Goal: Book appointment/travel/reservation

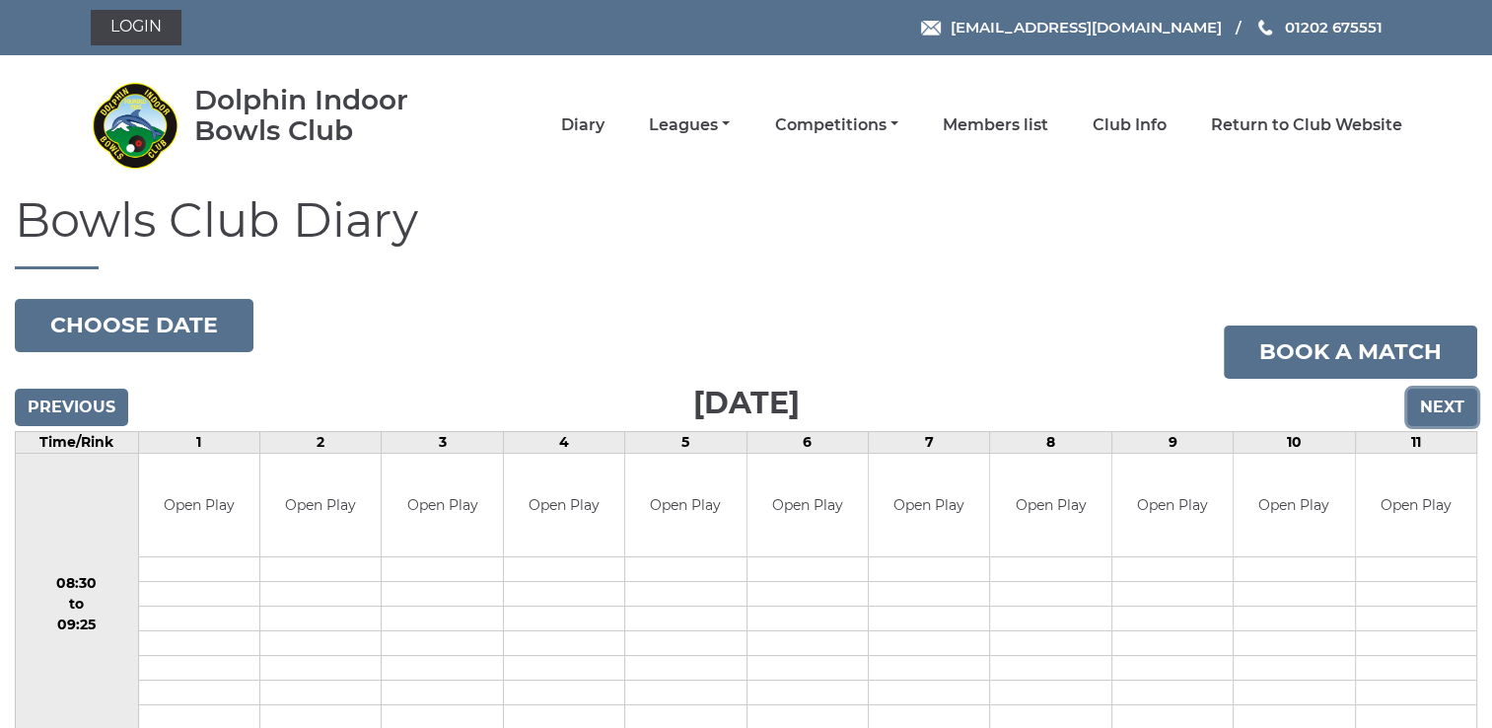
click at [1446, 400] on input "Next" at bounding box center [1443, 407] width 70 height 37
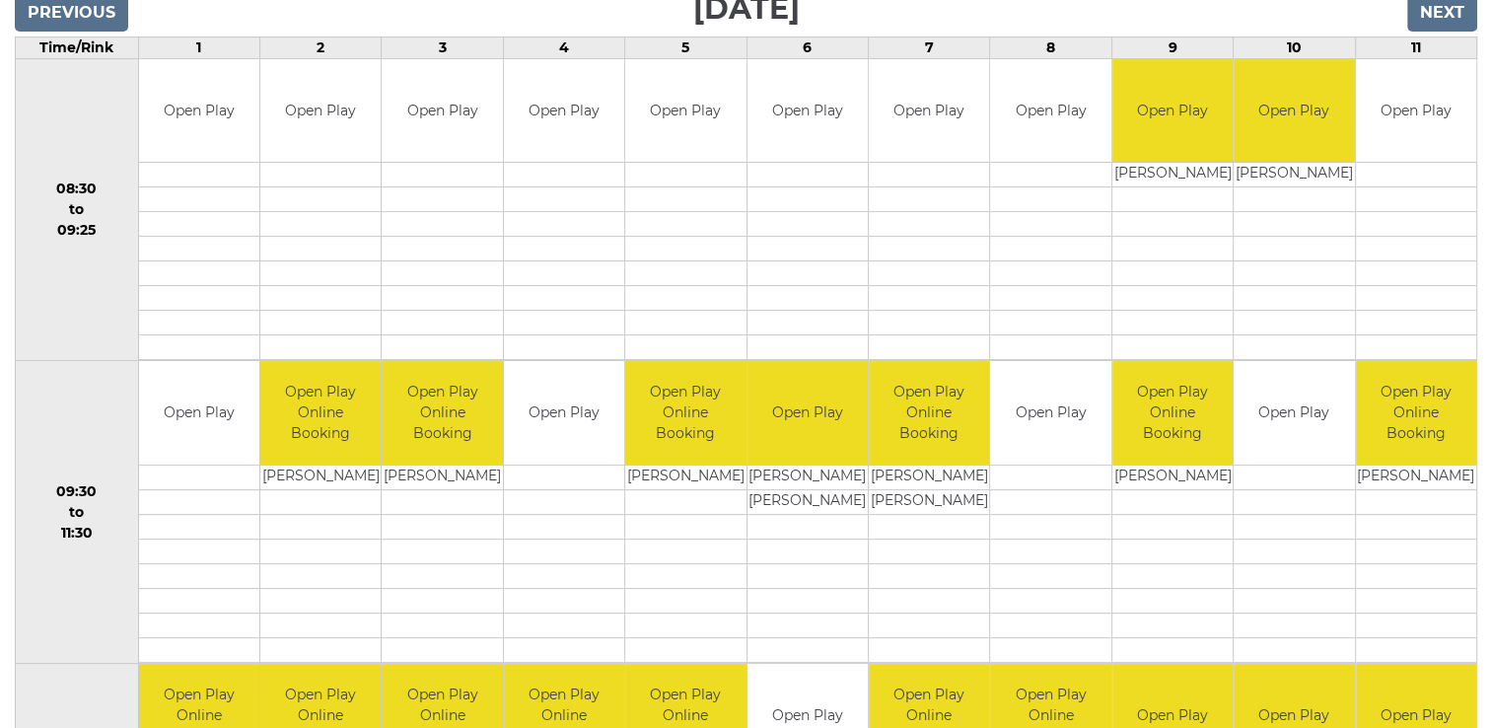
scroll to position [355, 0]
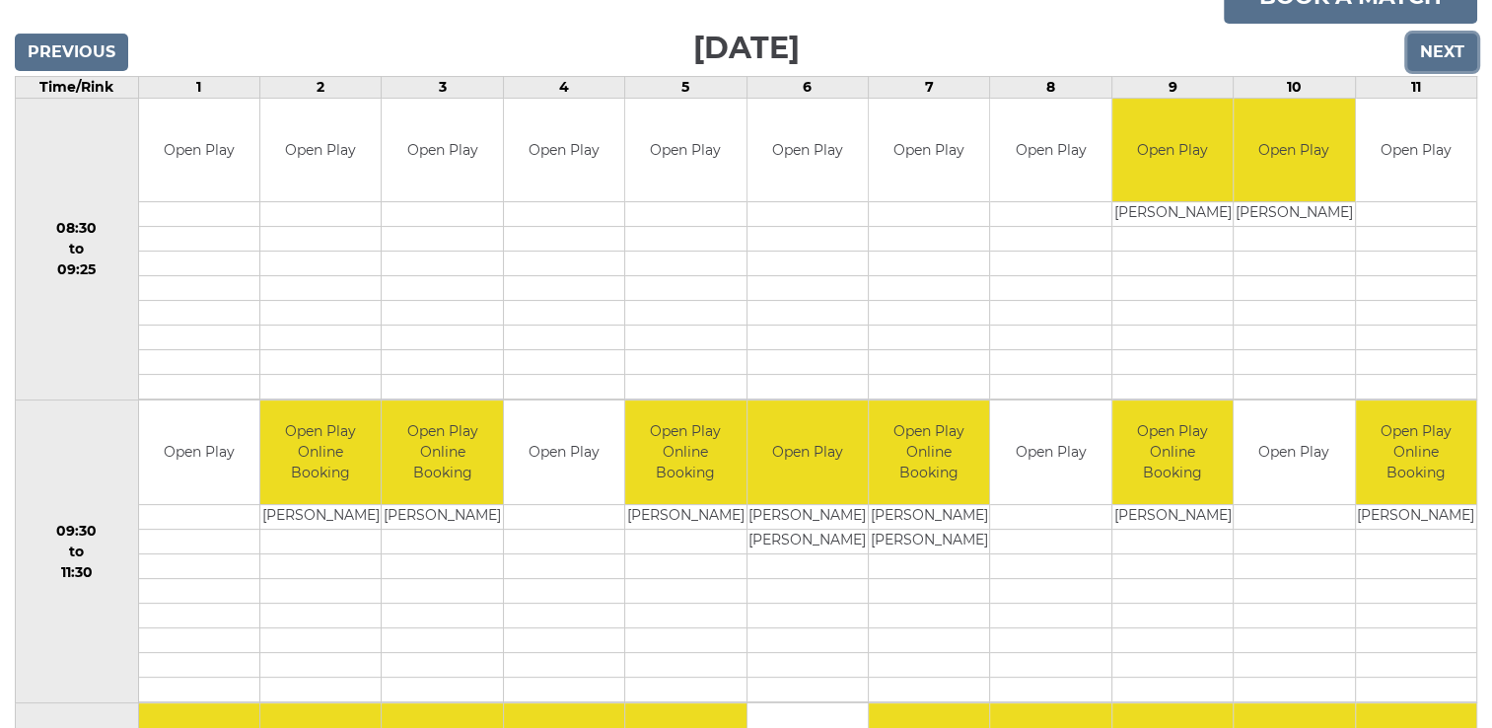
click at [1449, 46] on input "Next" at bounding box center [1443, 52] width 70 height 37
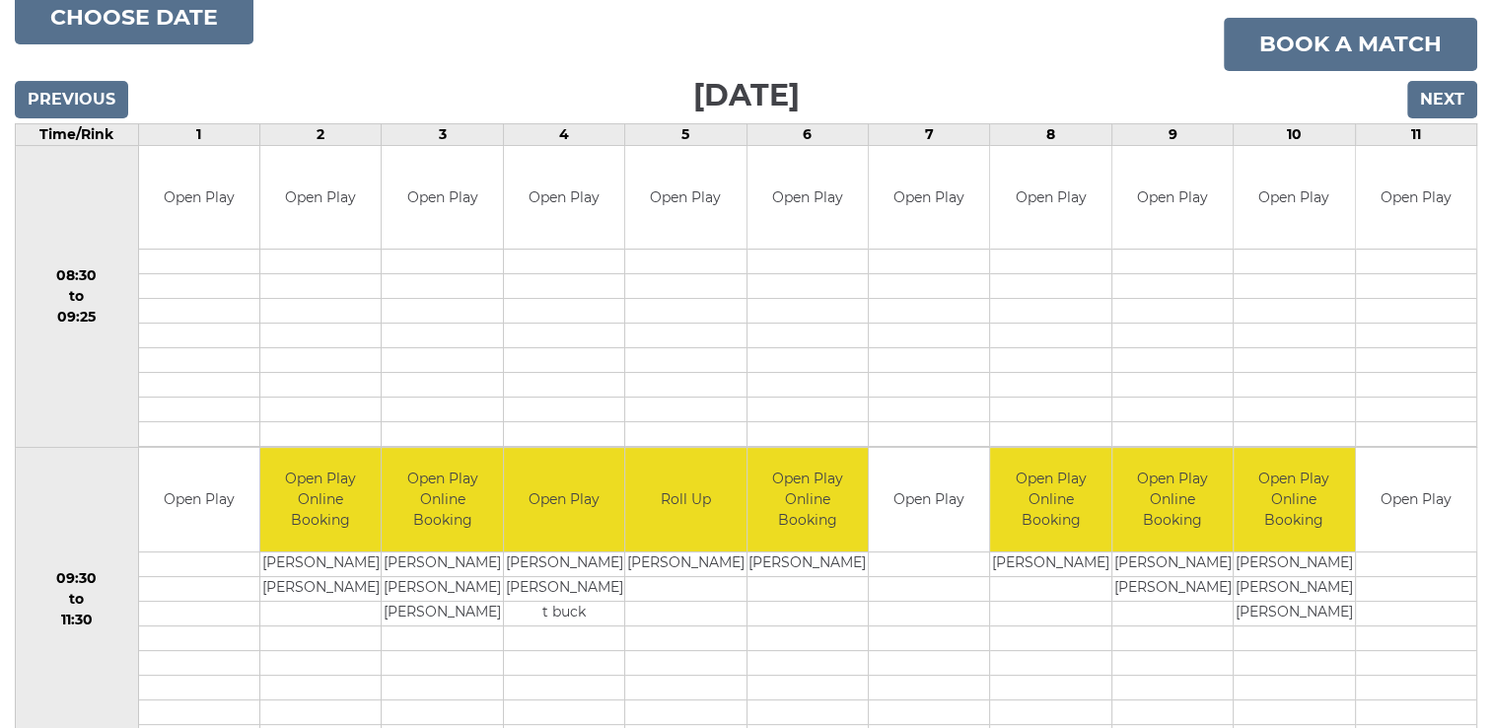
scroll to position [237, 0]
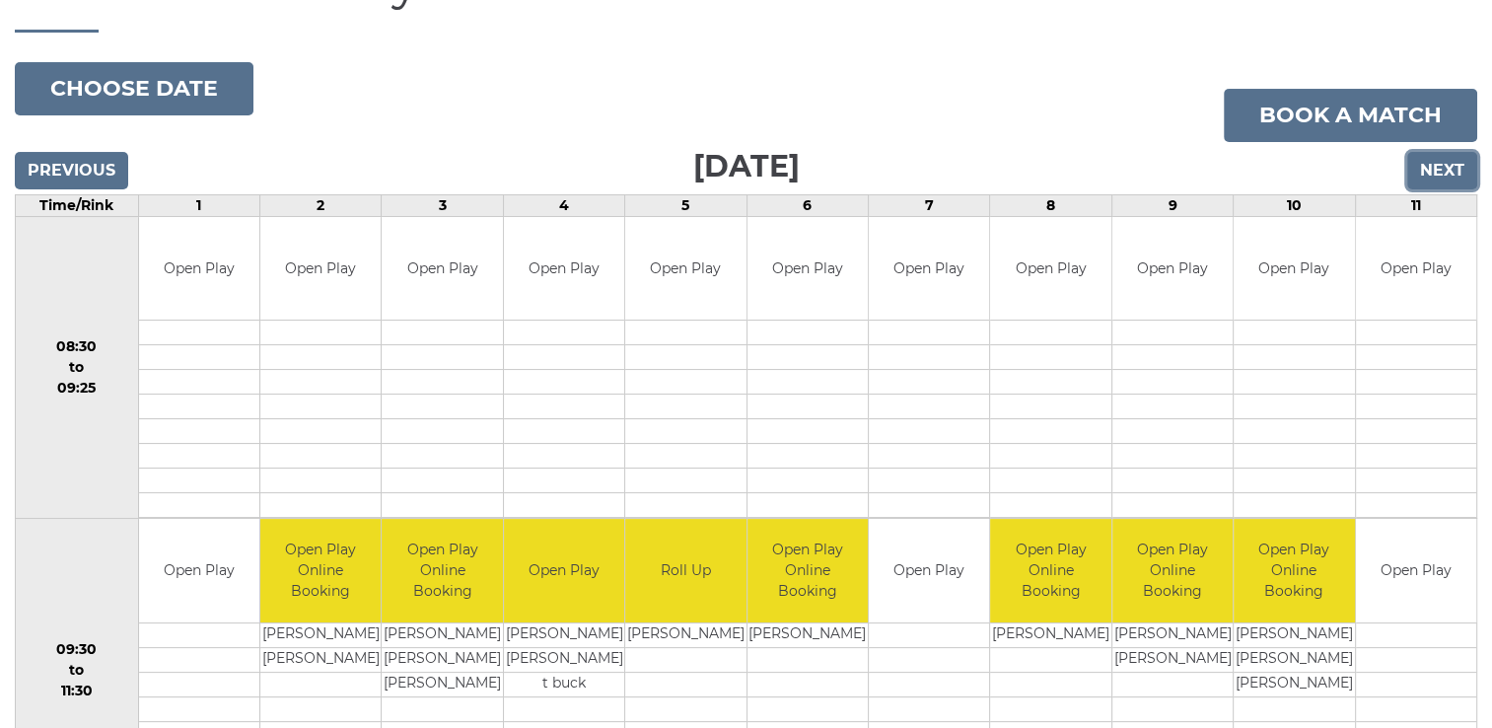
click at [1444, 164] on input "Next" at bounding box center [1443, 170] width 70 height 37
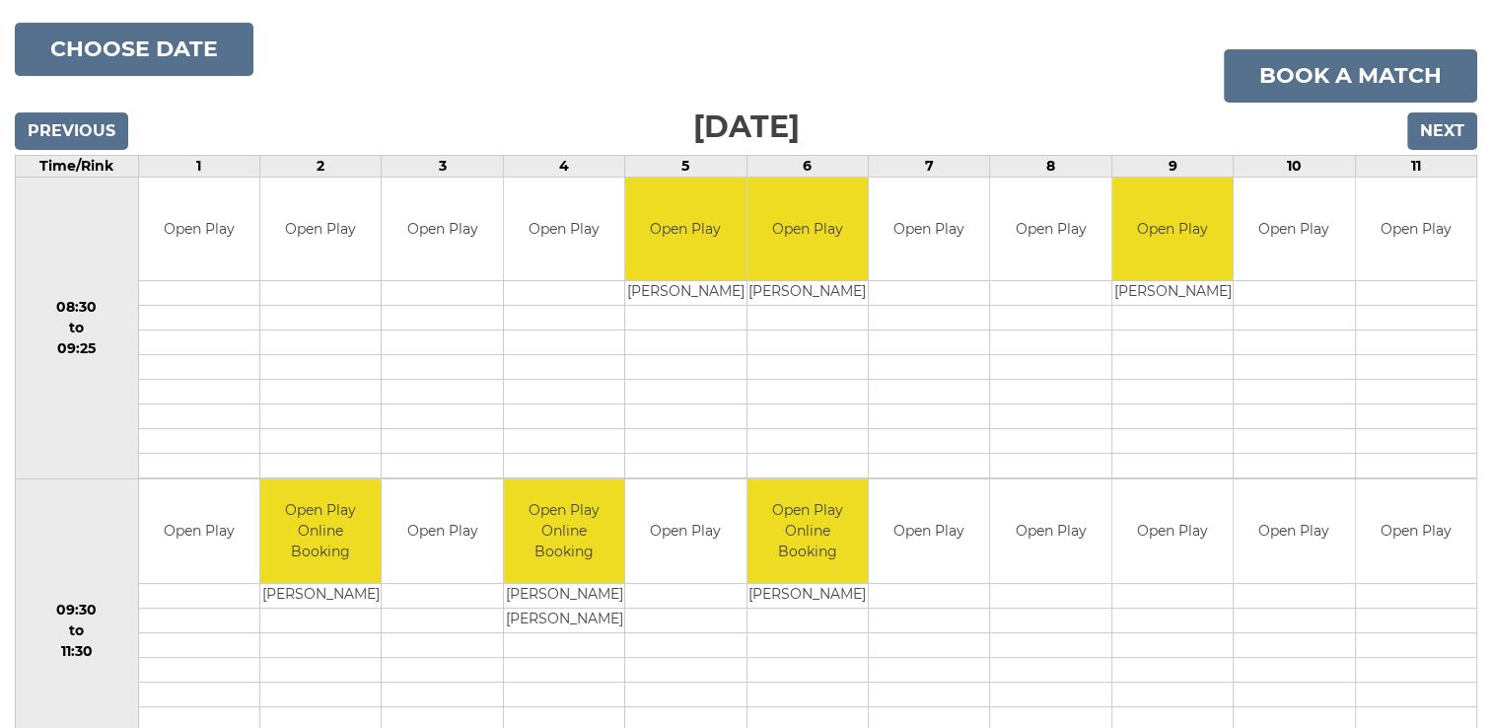
scroll to position [237, 0]
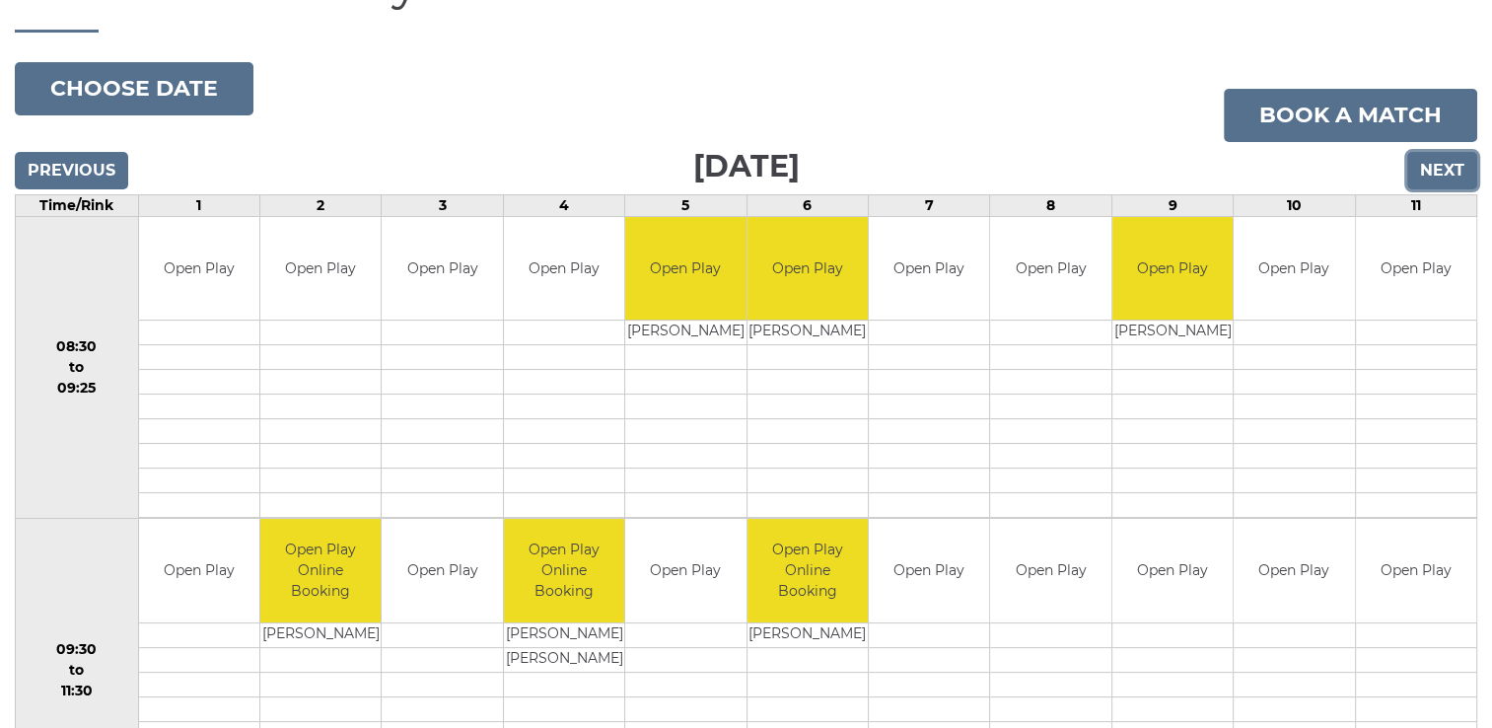
click at [1445, 164] on input "Next" at bounding box center [1443, 170] width 70 height 37
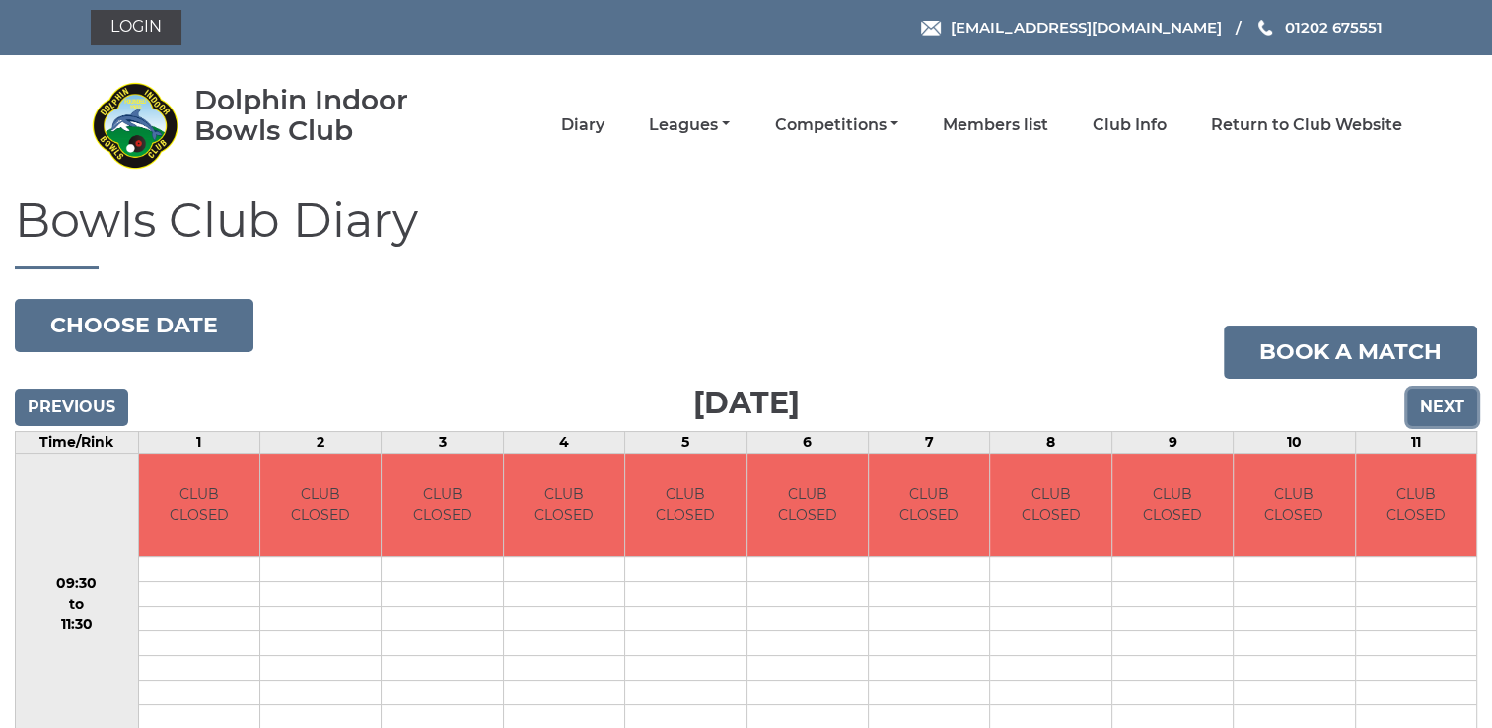
click at [1445, 400] on input "Next" at bounding box center [1443, 407] width 70 height 37
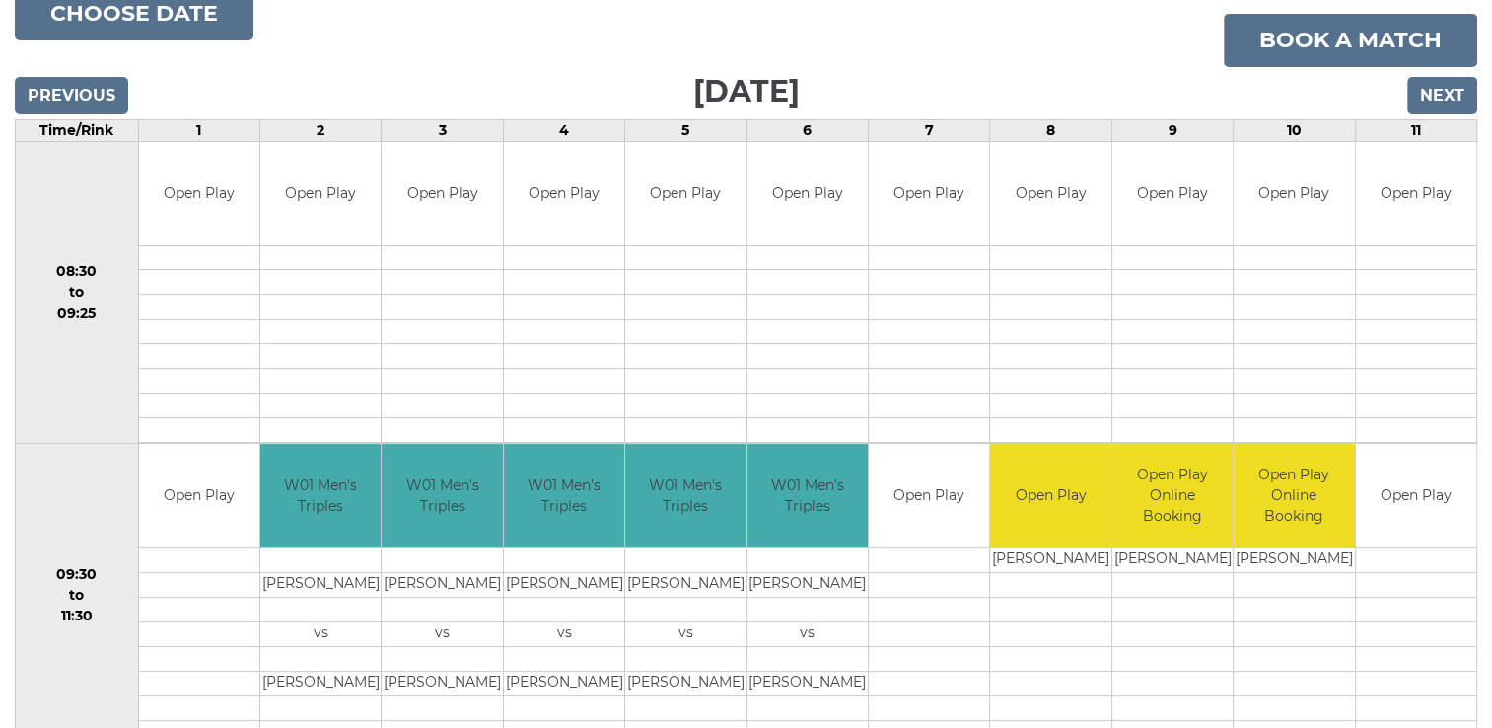
scroll to position [272, 0]
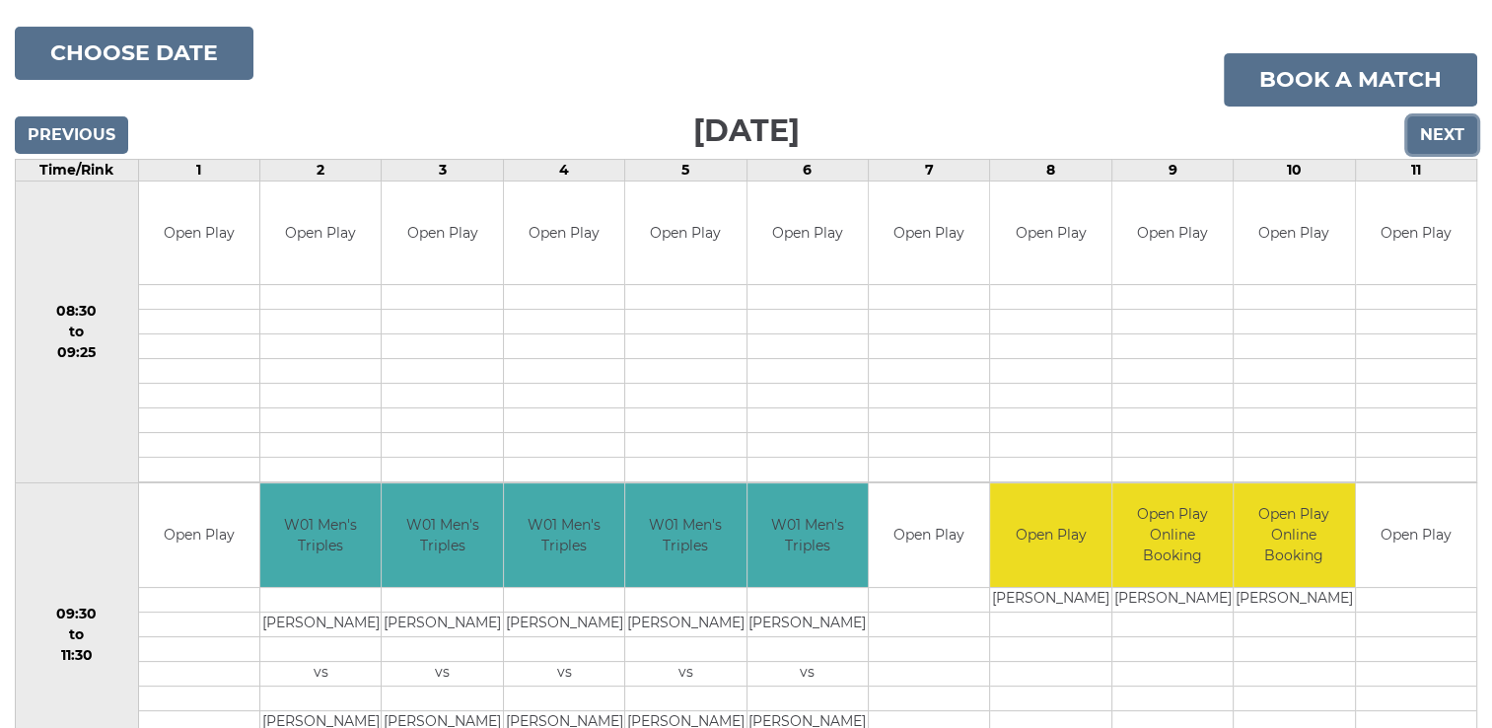
click at [1452, 127] on input "Next" at bounding box center [1443, 134] width 70 height 37
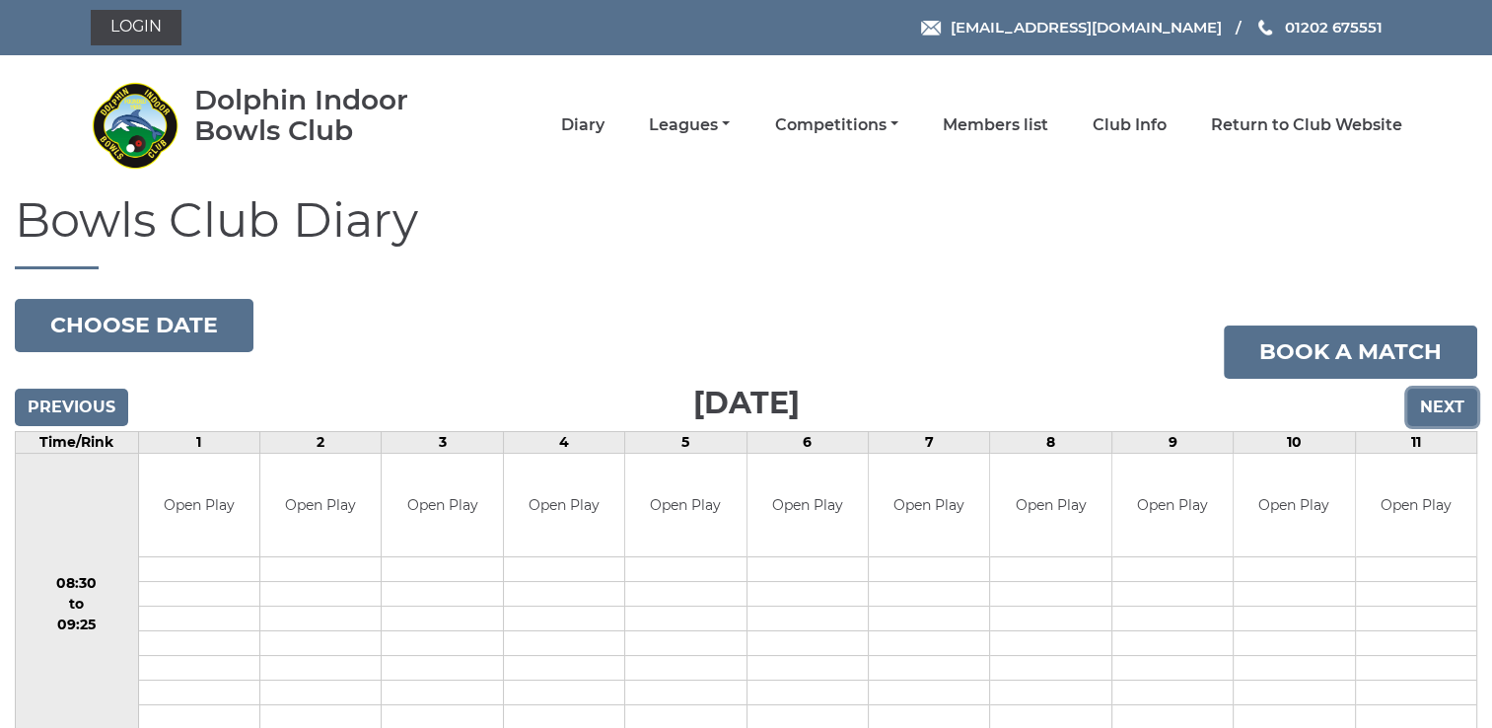
click at [1442, 401] on input "Next" at bounding box center [1443, 407] width 70 height 37
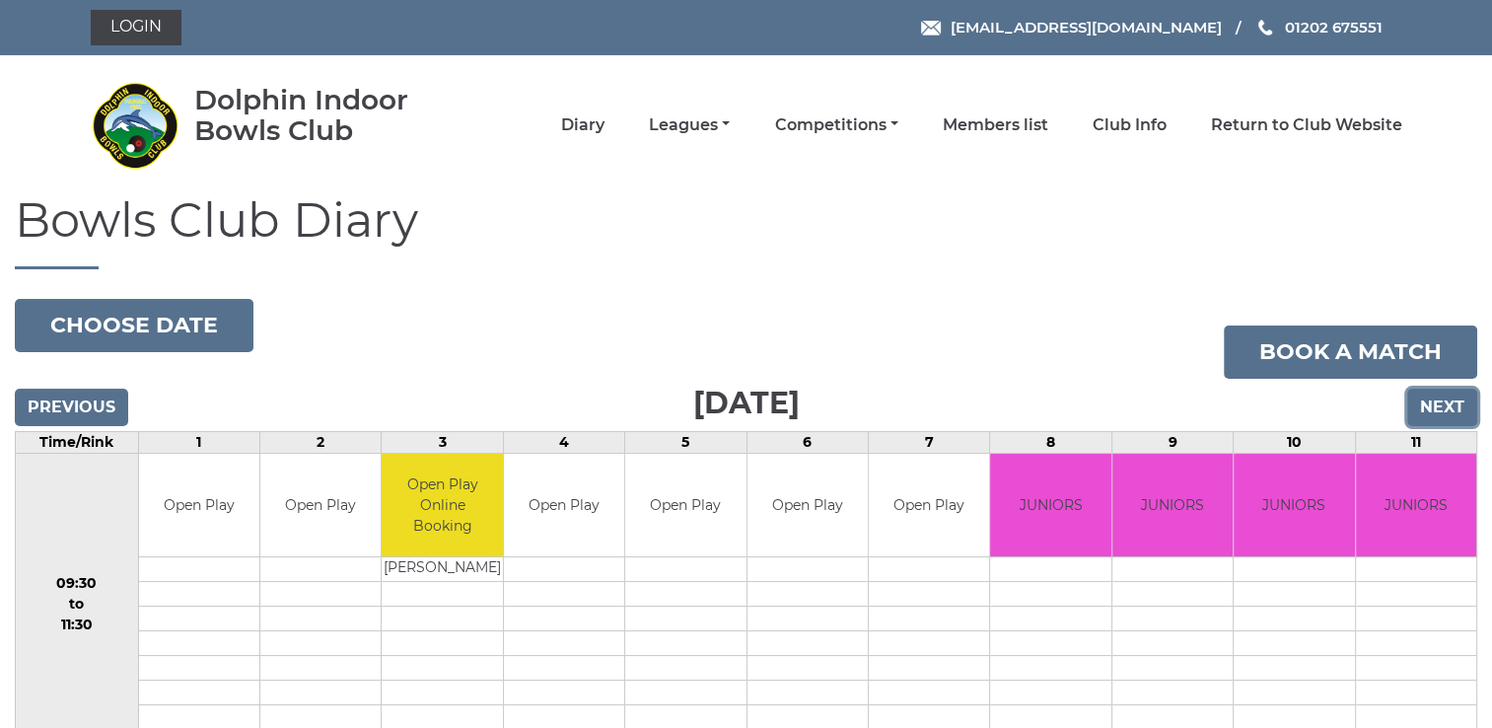
click at [1442, 401] on input "Next" at bounding box center [1443, 407] width 70 height 37
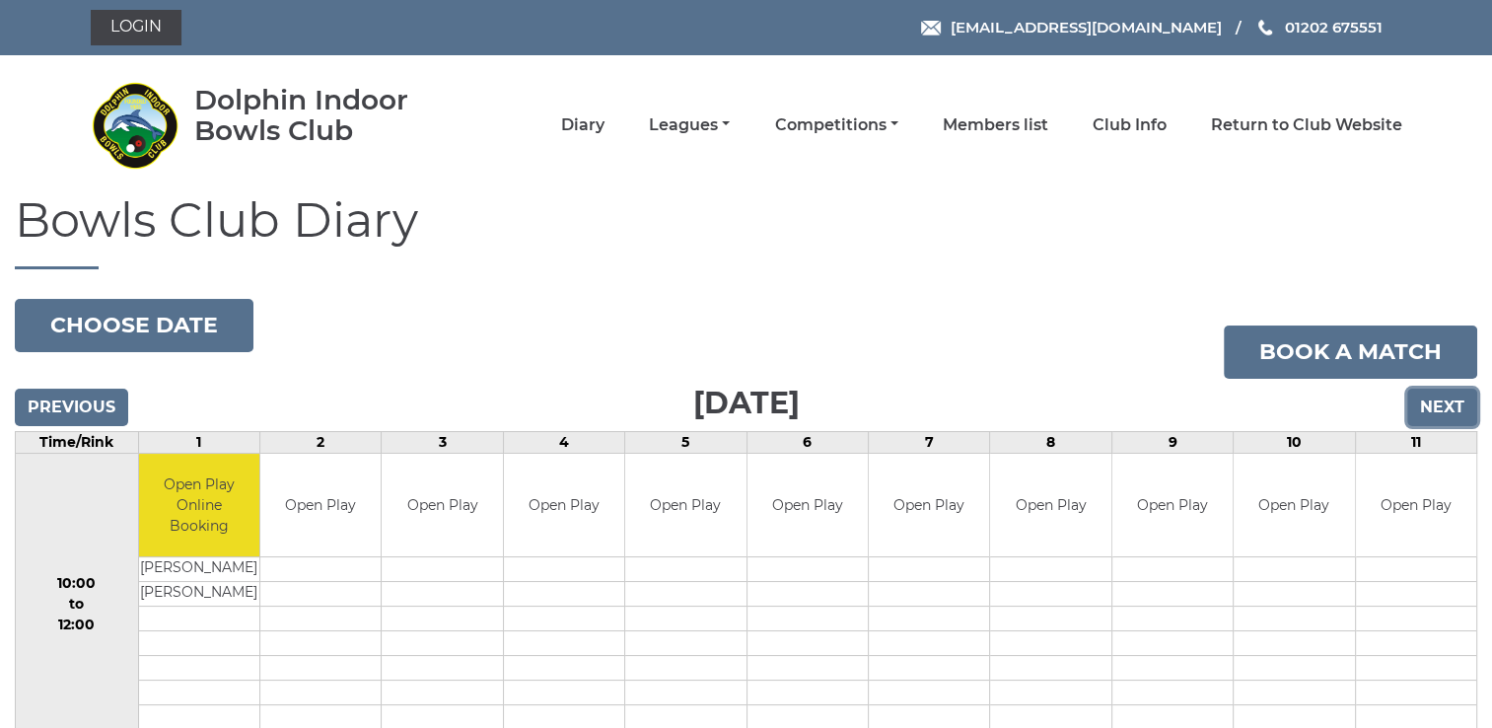
click at [1441, 408] on input "Next" at bounding box center [1443, 407] width 70 height 37
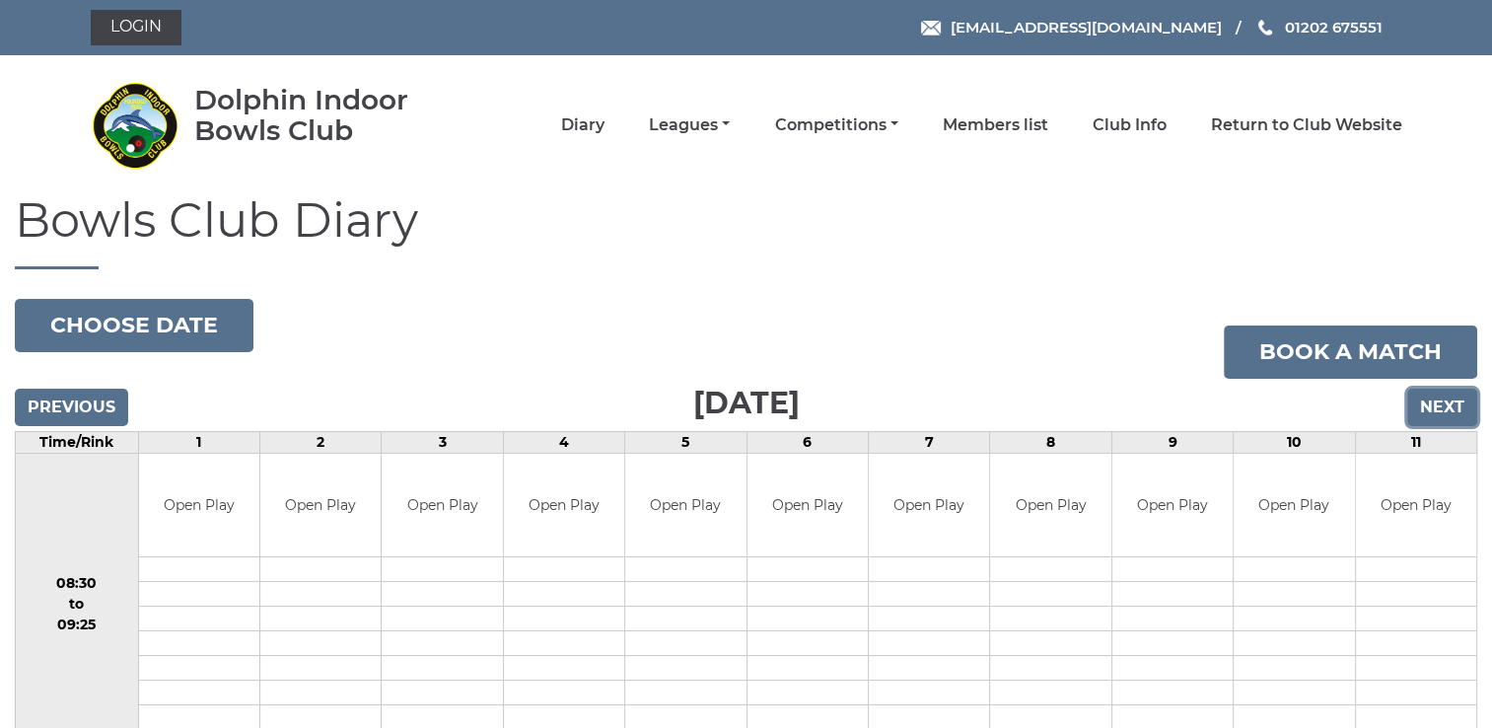
click at [1441, 408] on input "Next" at bounding box center [1443, 407] width 70 height 37
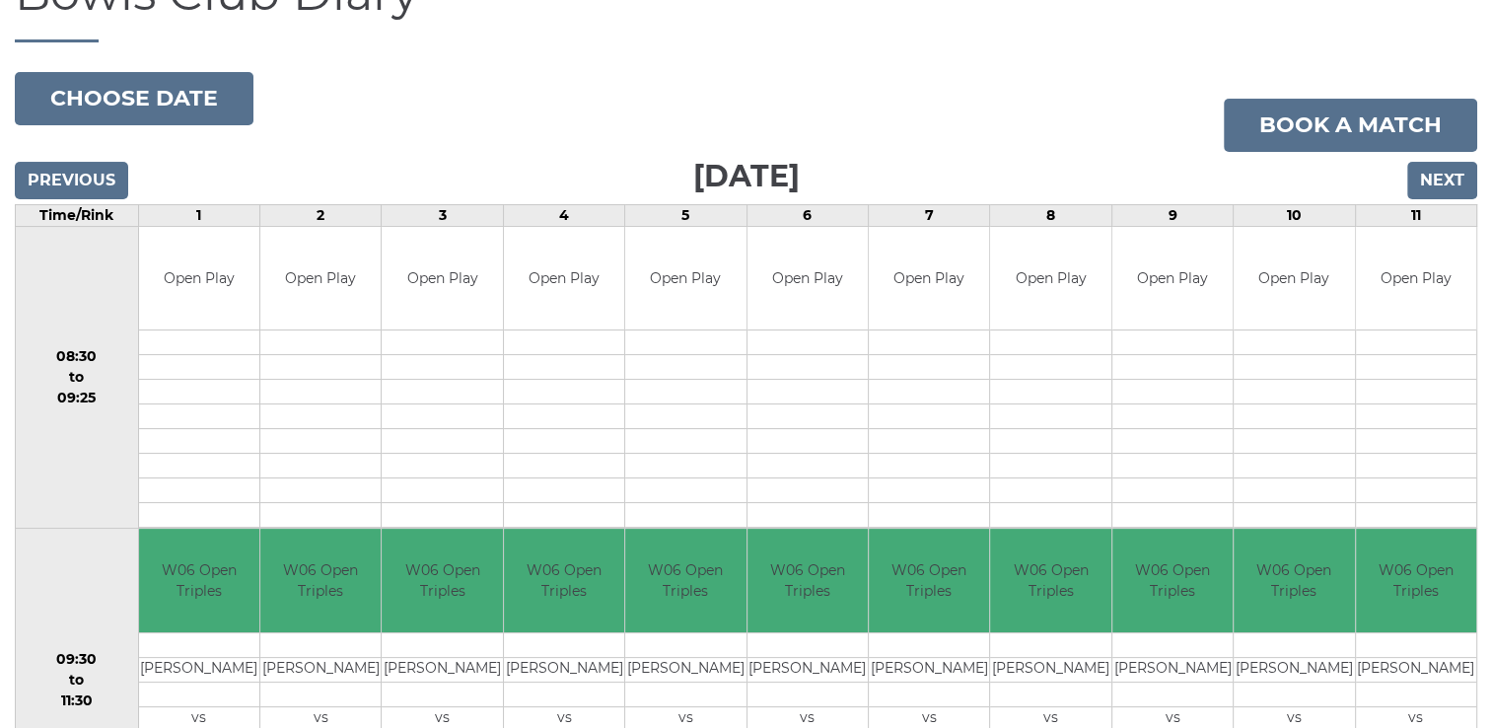
scroll to position [114, 0]
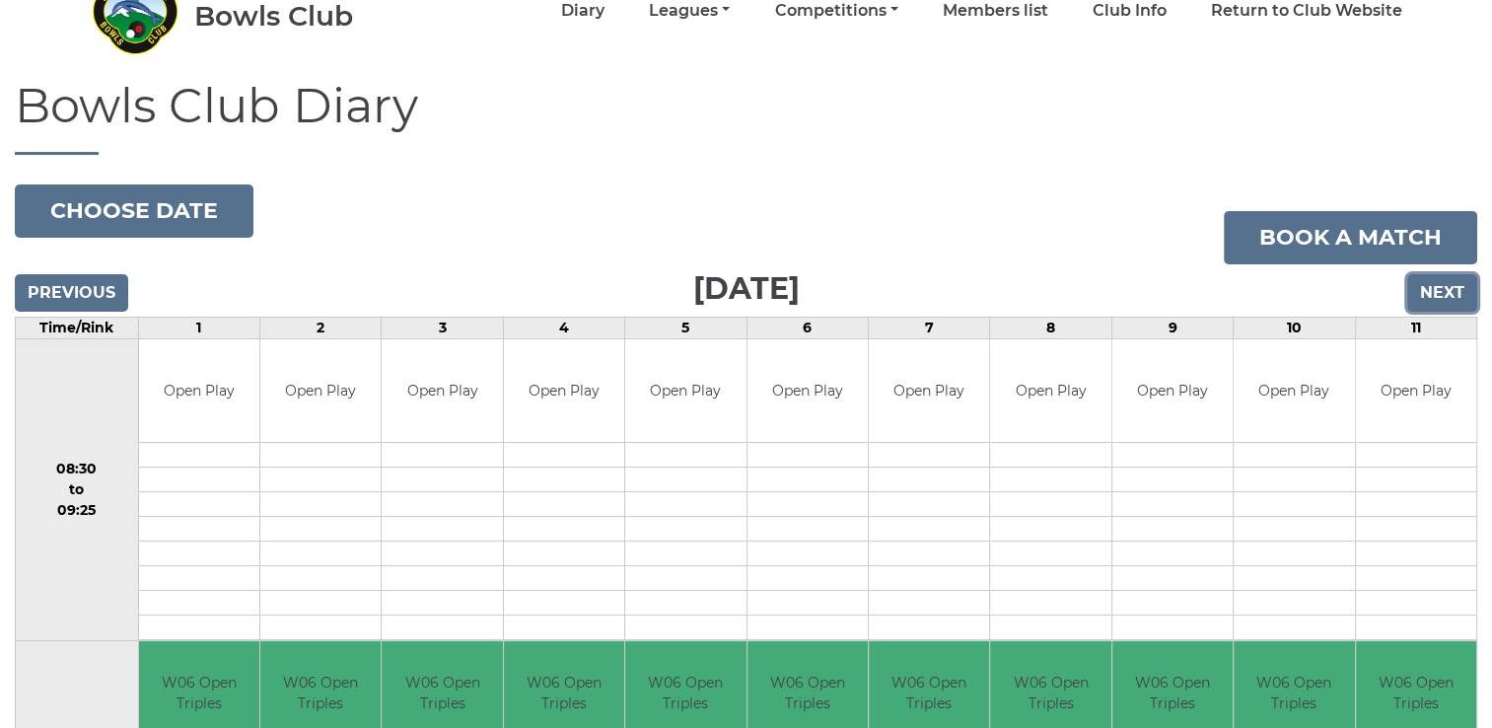
click at [1454, 285] on input "Next" at bounding box center [1443, 292] width 70 height 37
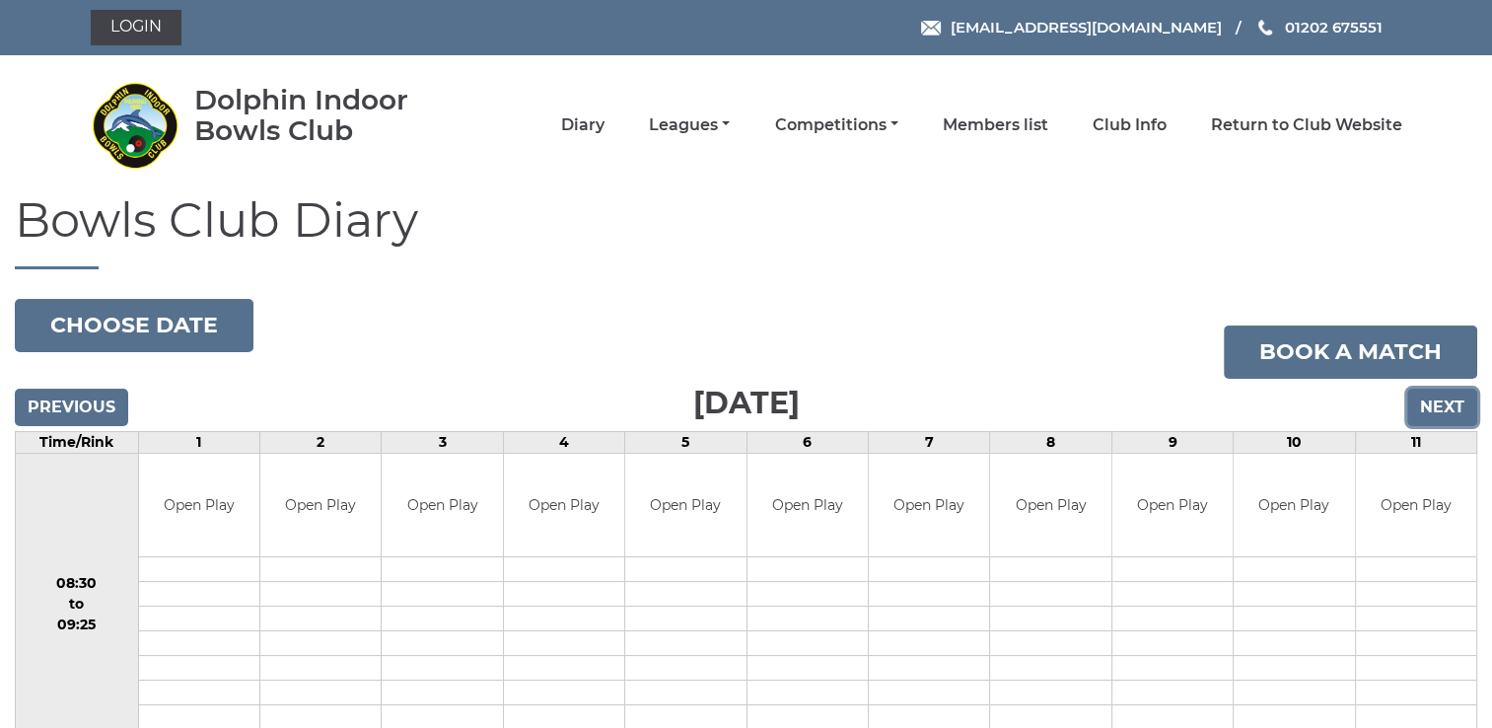
click at [1437, 400] on input "Next" at bounding box center [1443, 407] width 70 height 37
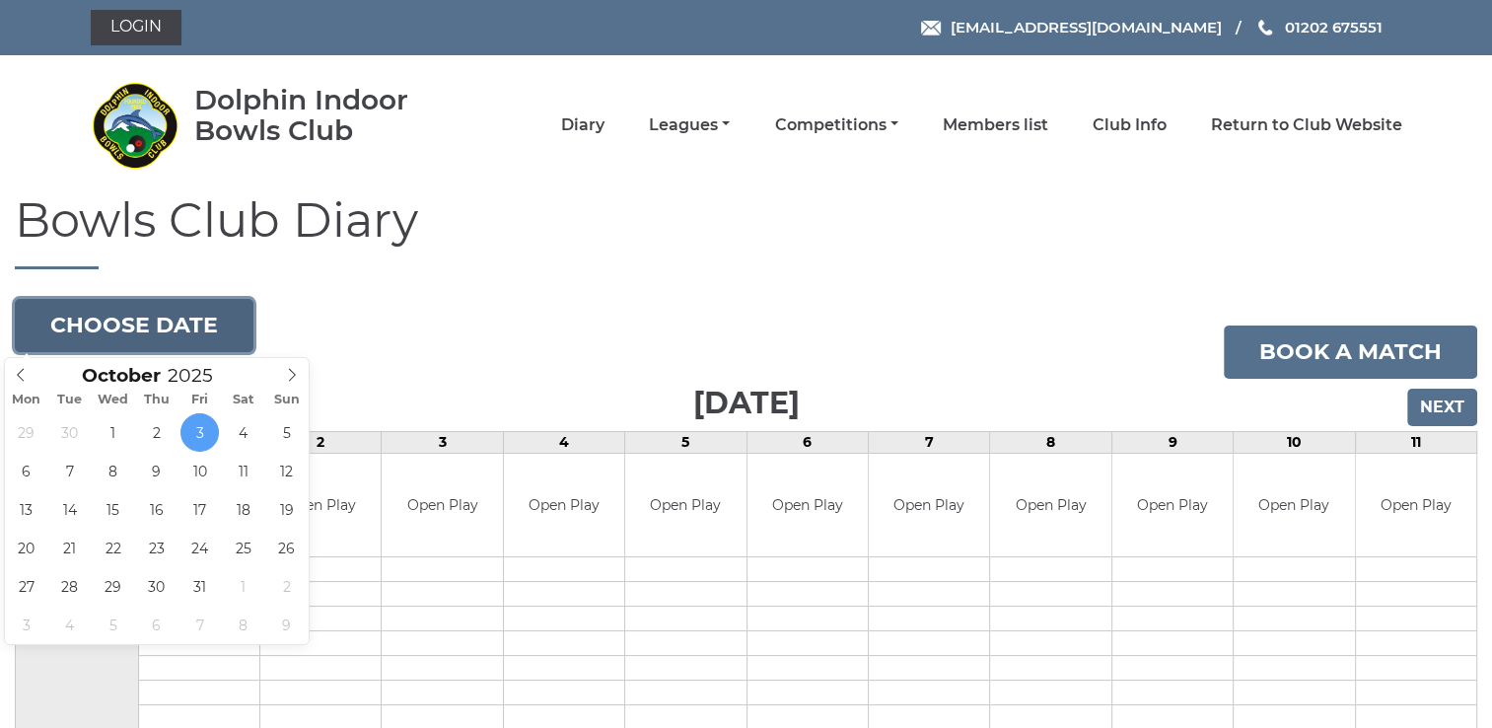
click at [170, 320] on button "Choose date" at bounding box center [134, 325] width 239 height 53
type input "2025-11-01"
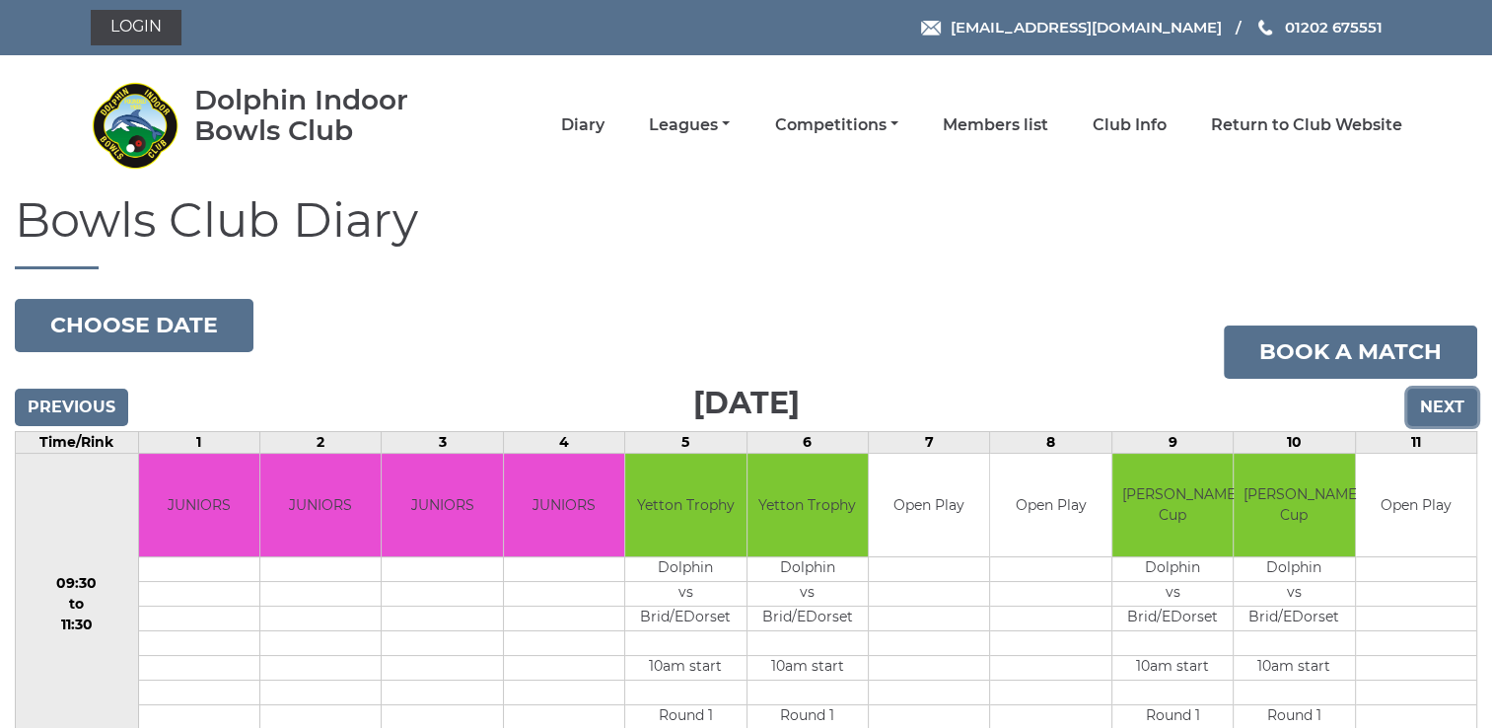
click at [1440, 404] on input "Next" at bounding box center [1443, 407] width 70 height 37
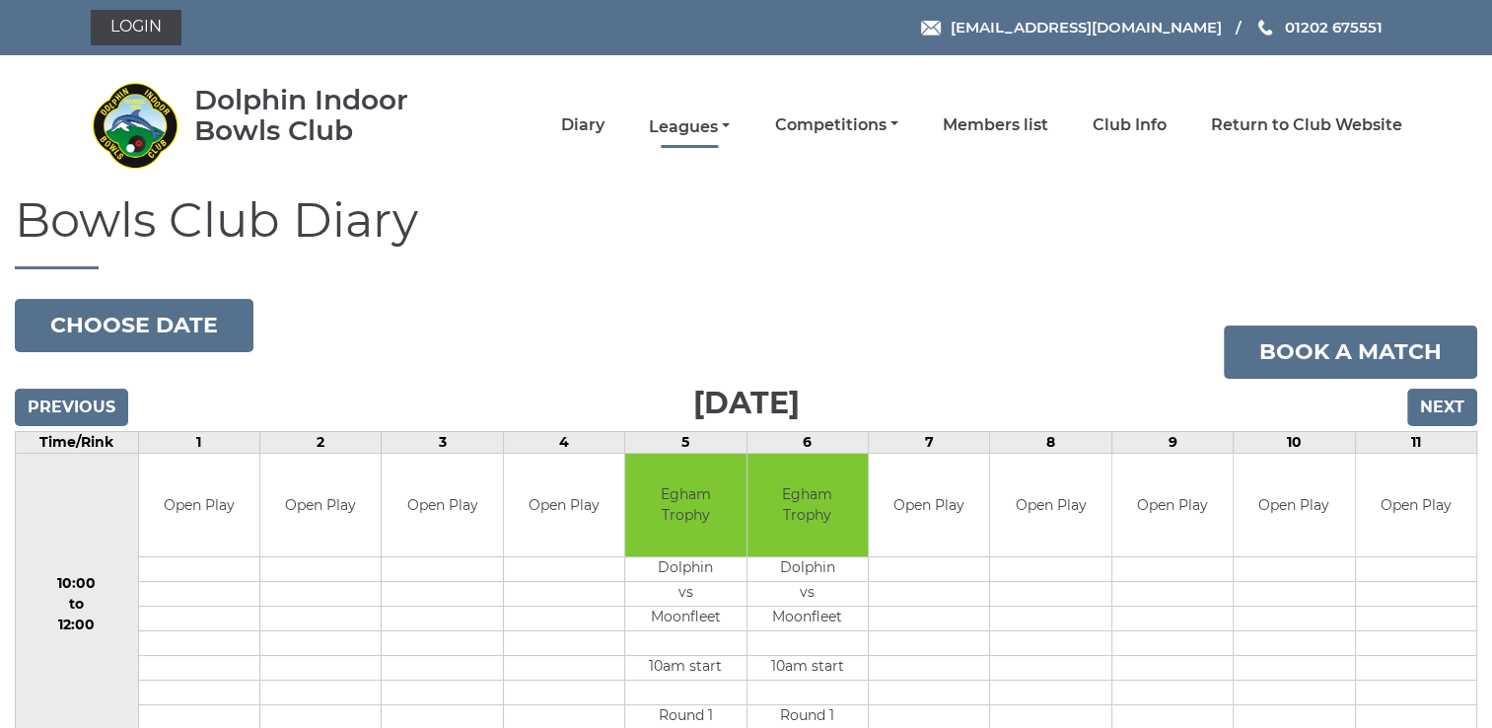
click at [724, 131] on link "Leagues" at bounding box center [689, 127] width 81 height 22
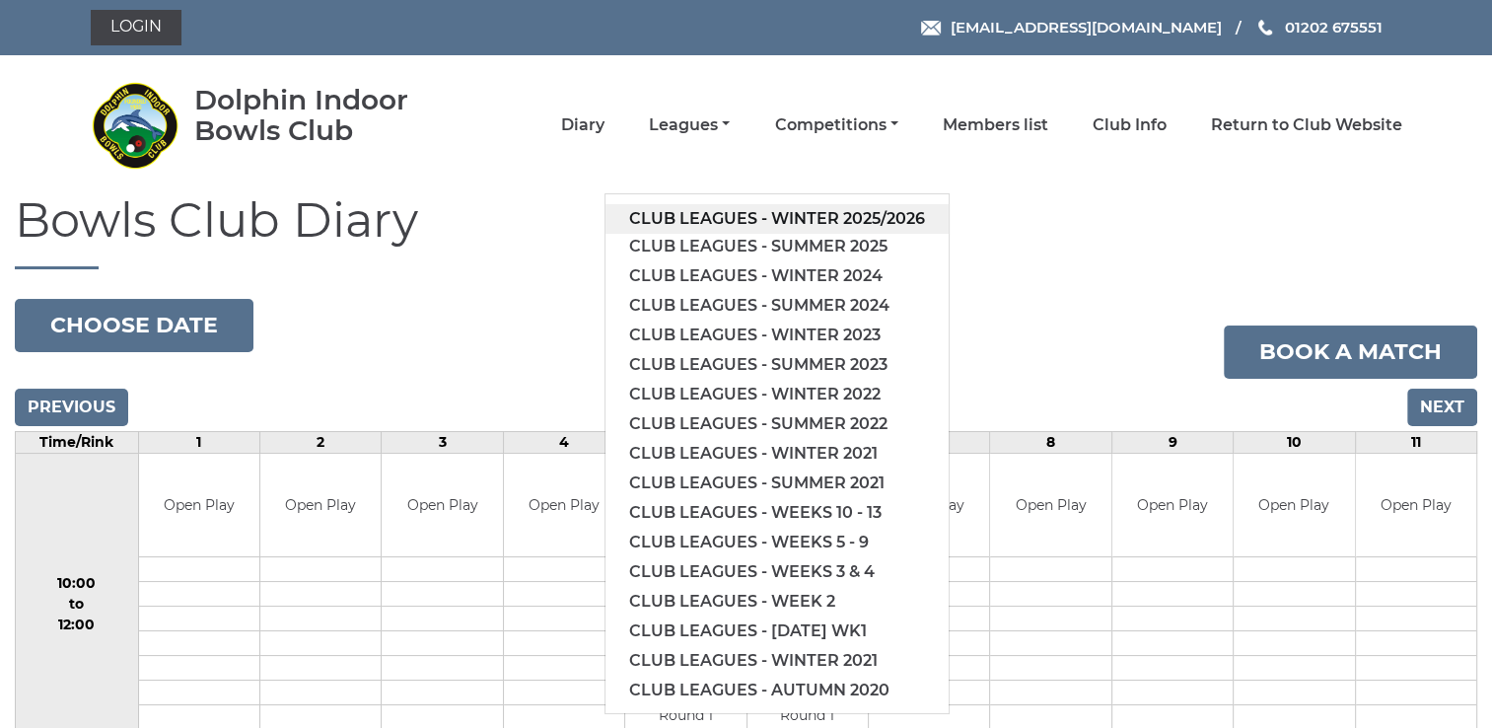
click at [707, 215] on link "Club leagues - Winter 2025/2026" at bounding box center [777, 219] width 343 height 30
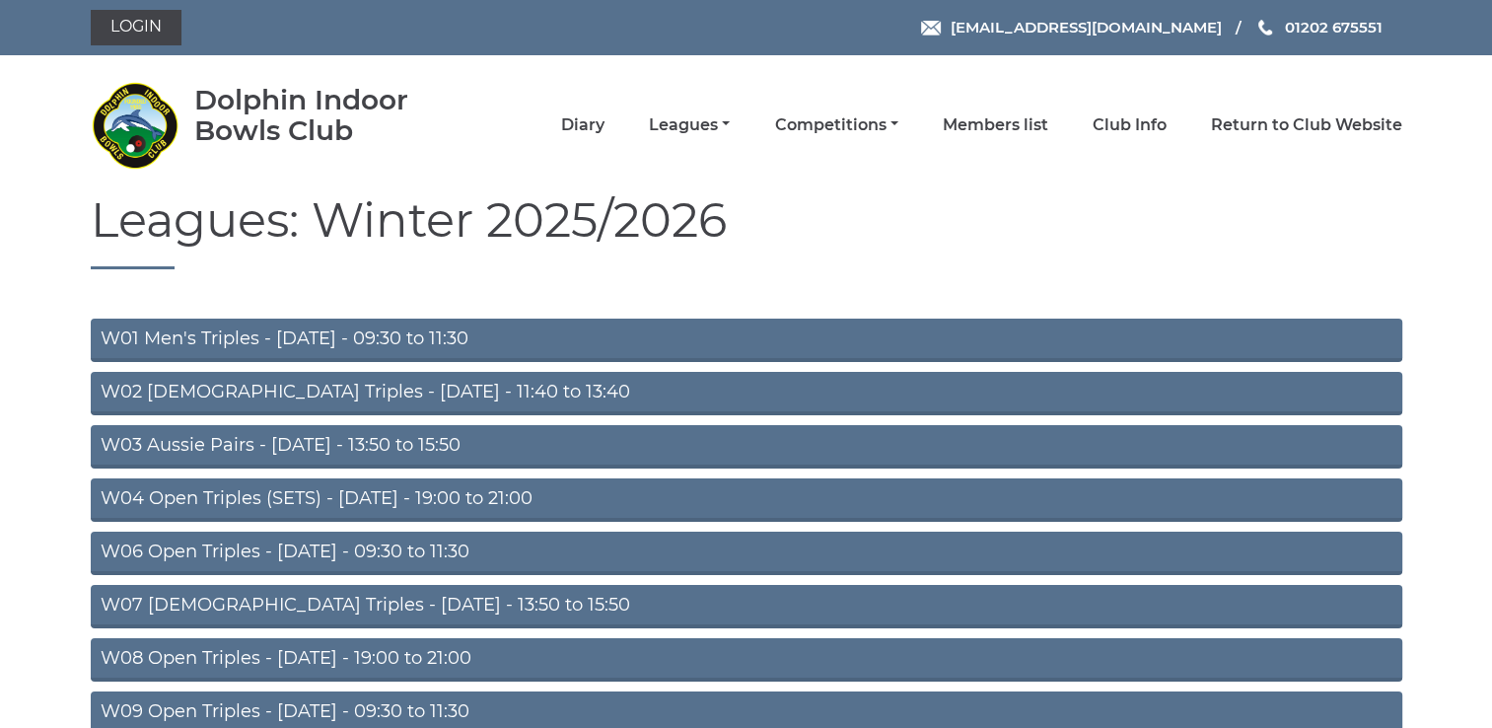
click at [406, 495] on link "W04 Open Triples (SETS) - [DATE] - 19:00 to 21:00" at bounding box center [747, 499] width 1312 height 43
